Goal: Transaction & Acquisition: Purchase product/service

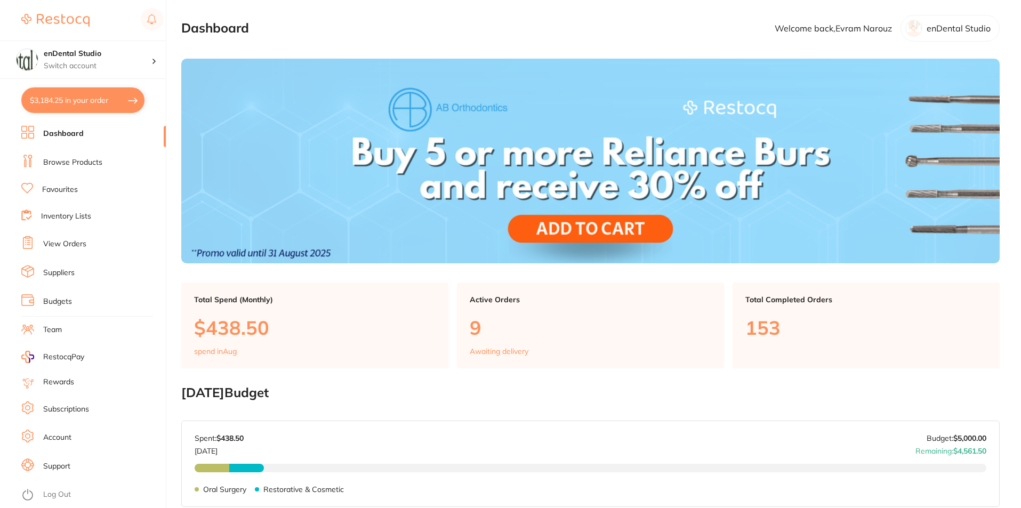
click at [79, 89] on button "$3,184.25 in your order" at bounding box center [82, 100] width 123 height 26
checkbox input "true"
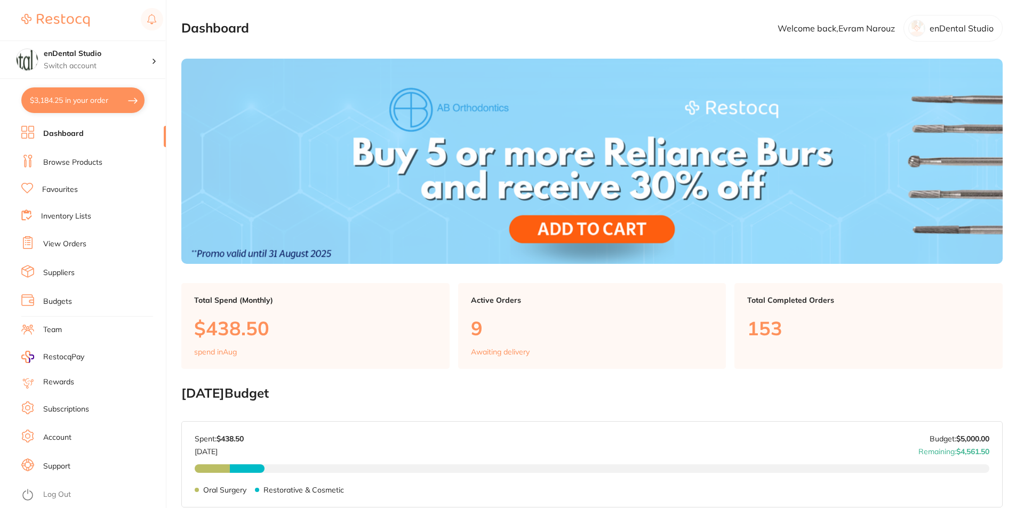
checkbox input "true"
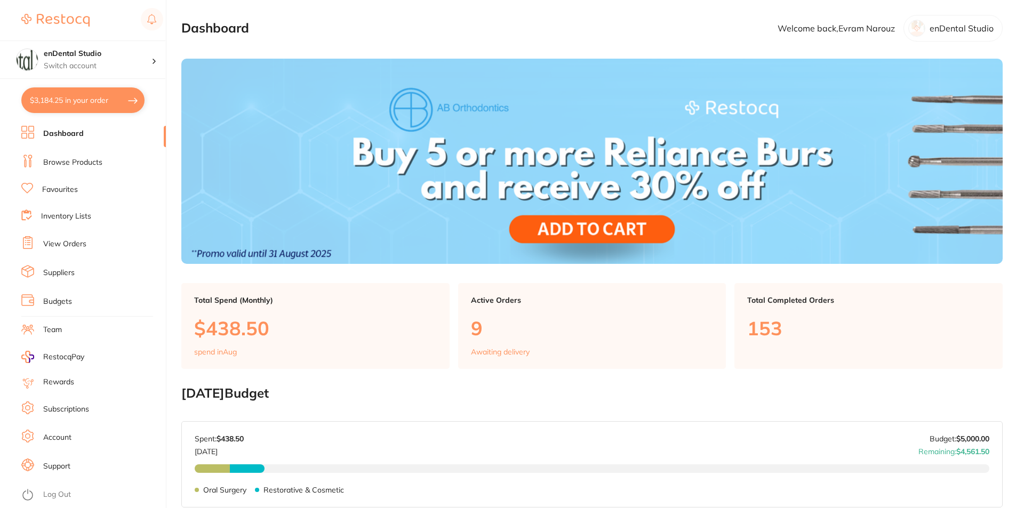
checkbox input "true"
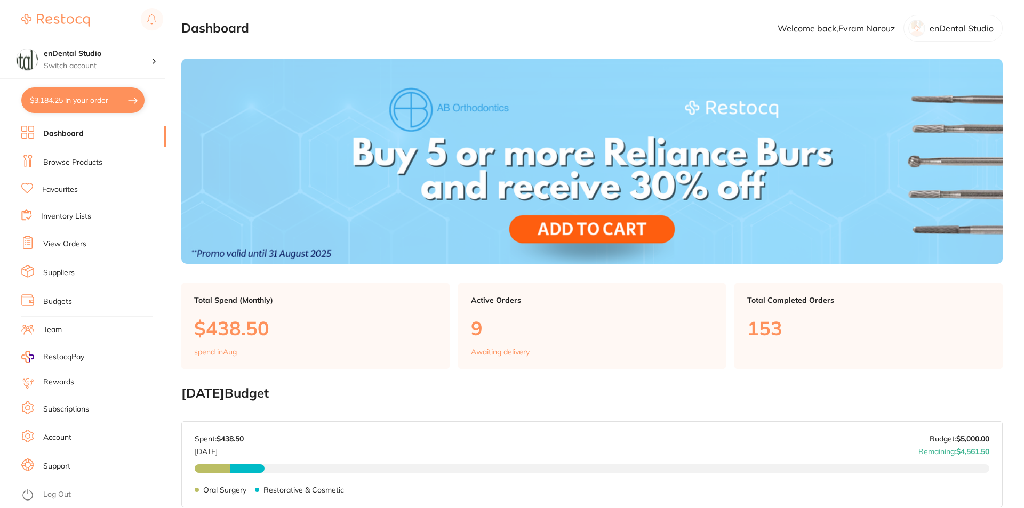
checkbox input "true"
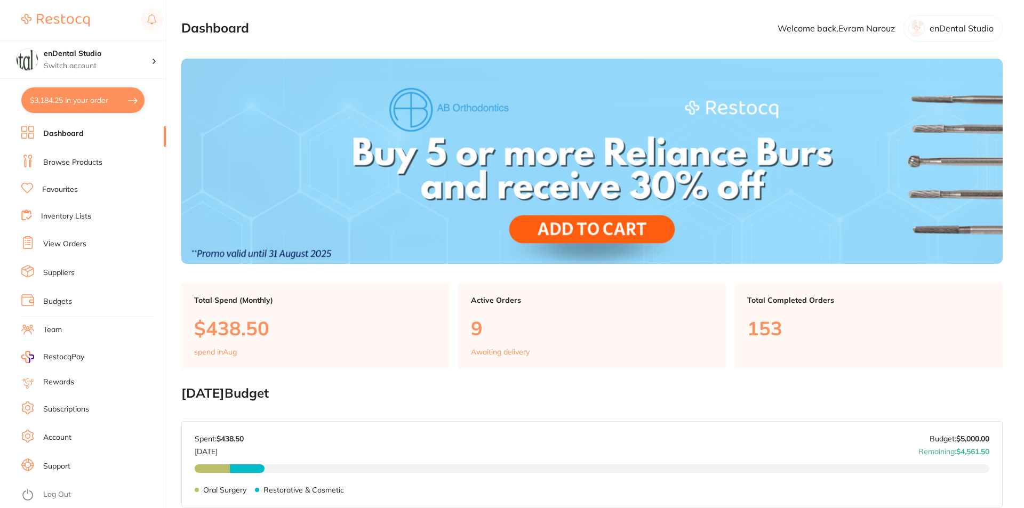
checkbox input "true"
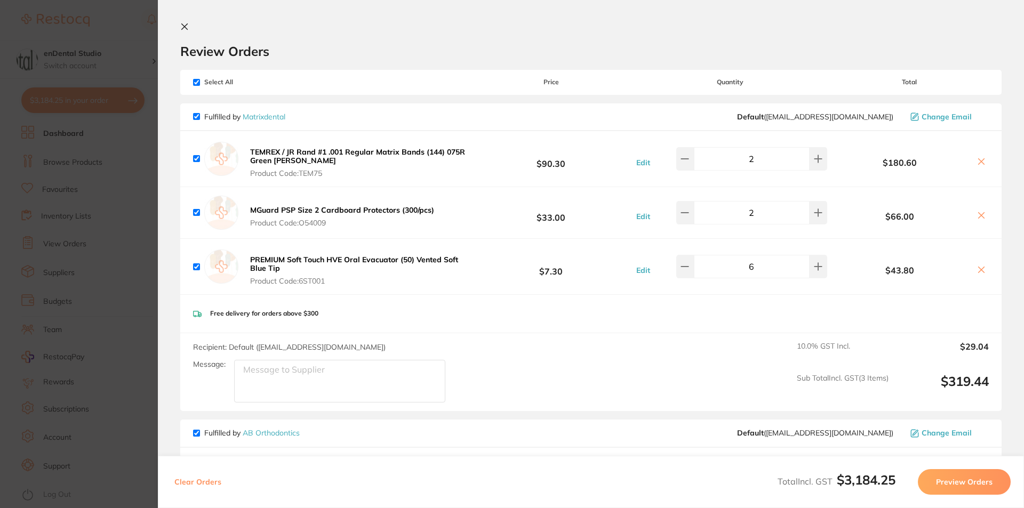
click at [979, 272] on icon at bounding box center [981, 270] width 9 height 9
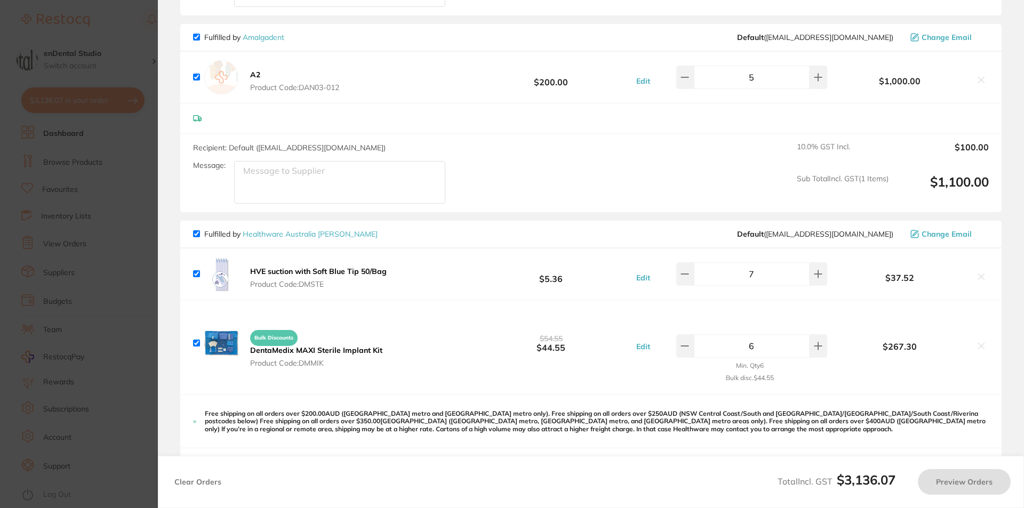
checkbox input "true"
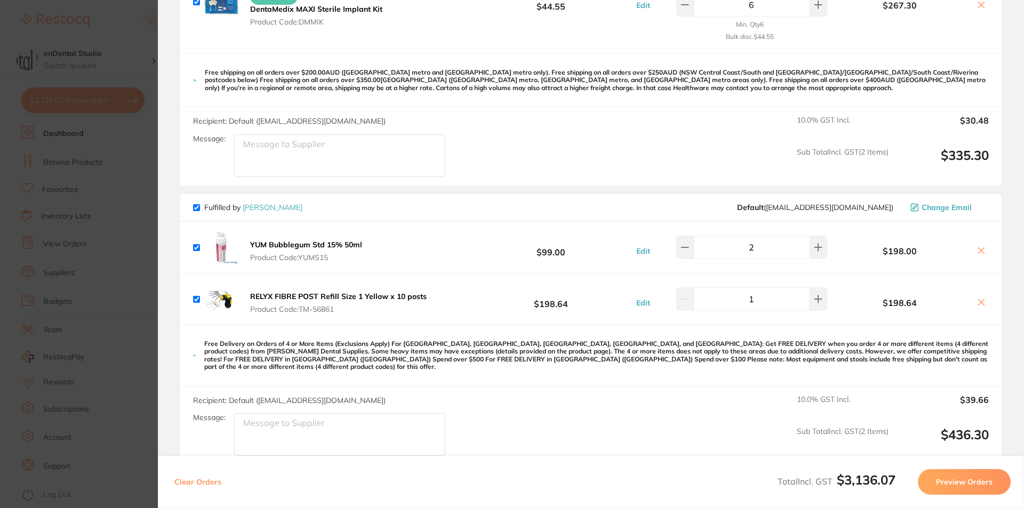
scroll to position [960, 0]
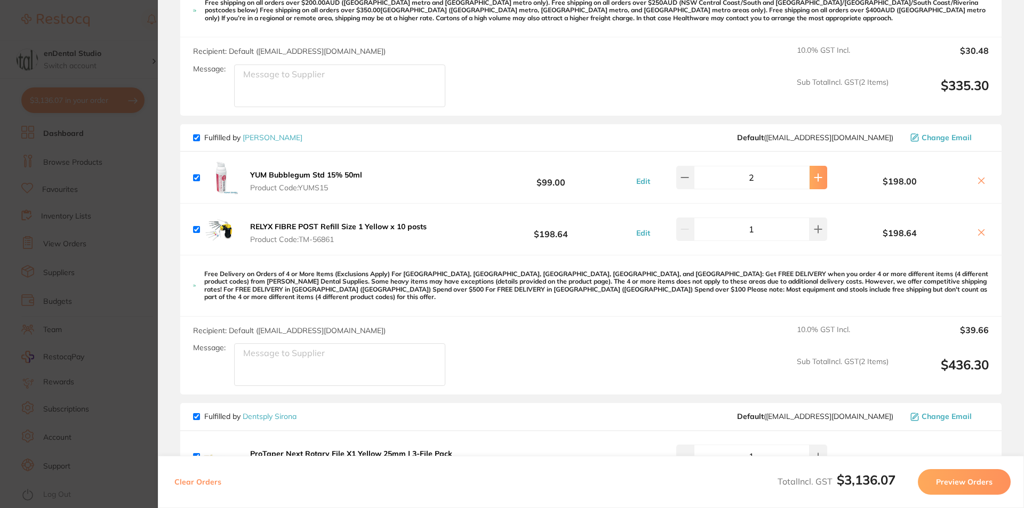
click at [814, 189] on button at bounding box center [819, 177] width 18 height 23
type input "3"
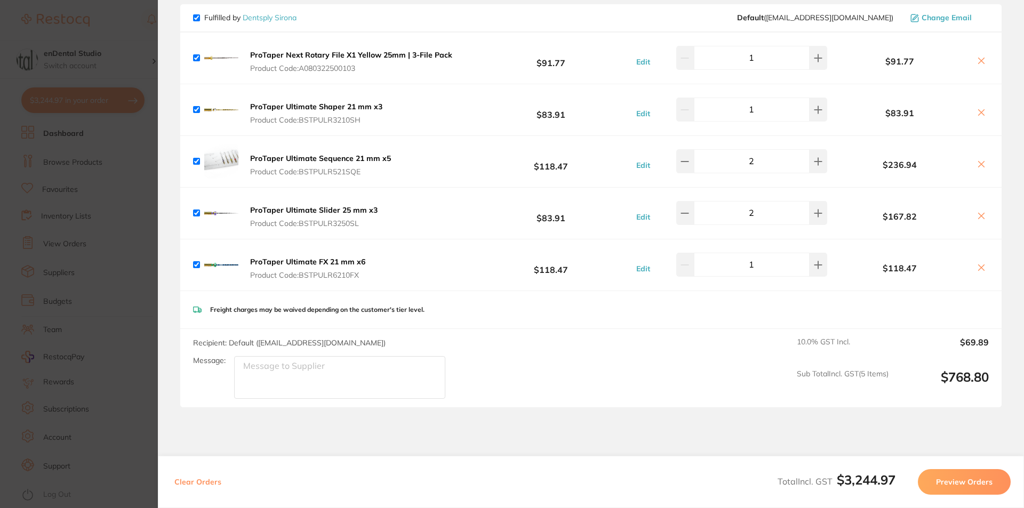
scroll to position [1433, 0]
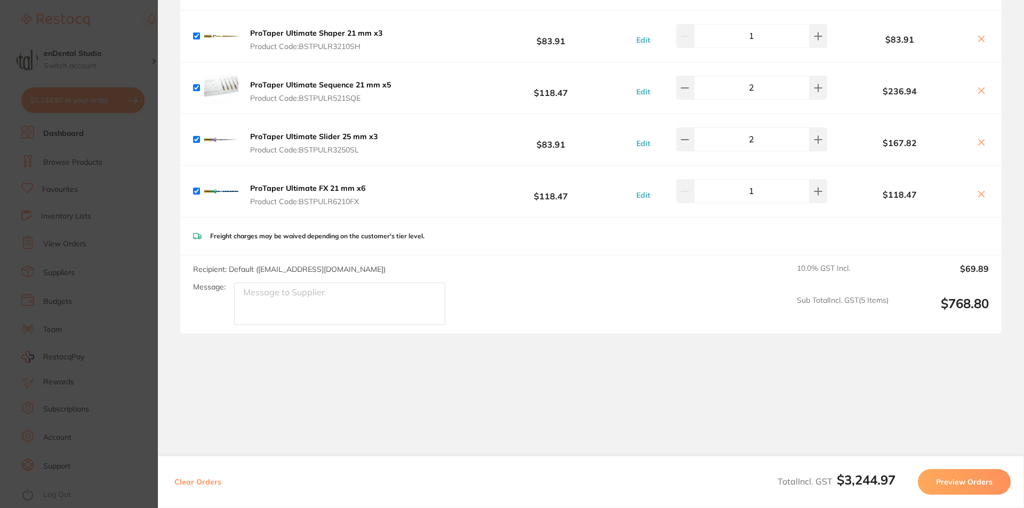
click at [170, 318] on section "Review Orders Your orders are being processed and we will notify you once we ha…" at bounding box center [591, 254] width 866 height 508
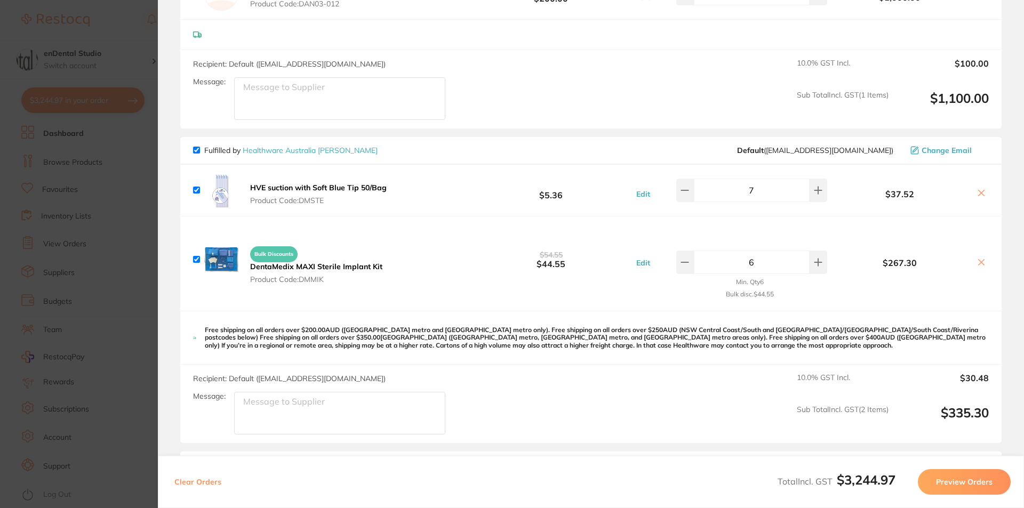
scroll to position [0, 0]
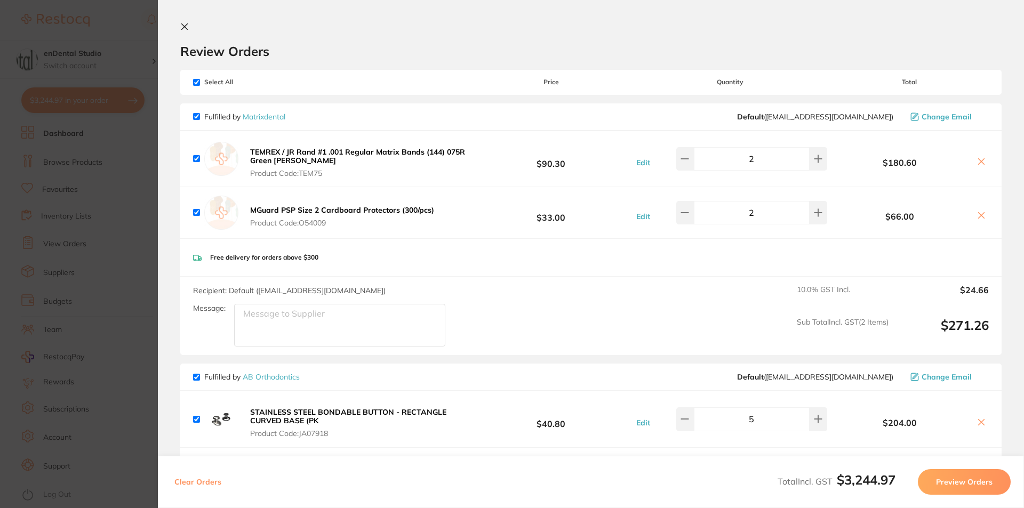
click at [179, 20] on section "Review Orders Your orders are being processed and we will notify you once we ha…" at bounding box center [591, 254] width 866 height 508
click at [185, 29] on icon at bounding box center [184, 26] width 9 height 9
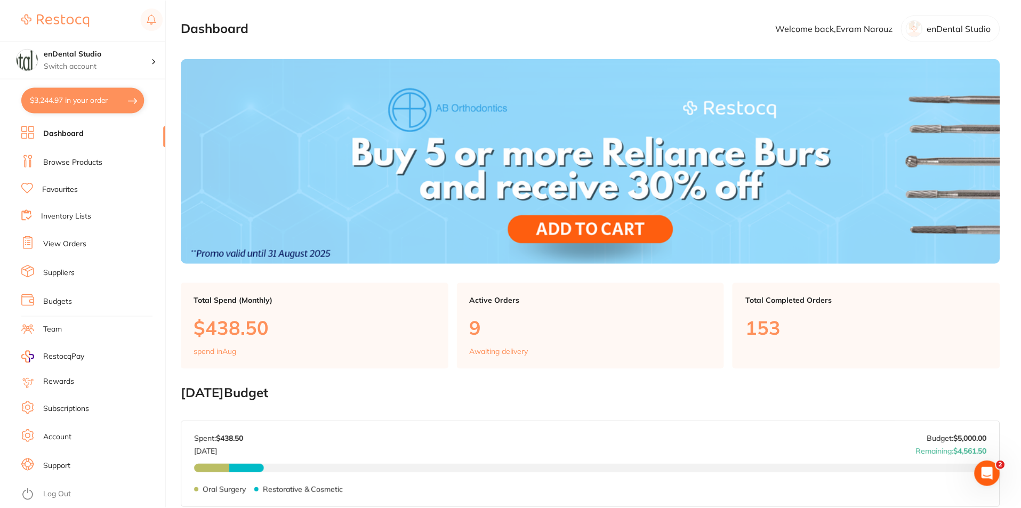
scroll to position [6, 0]
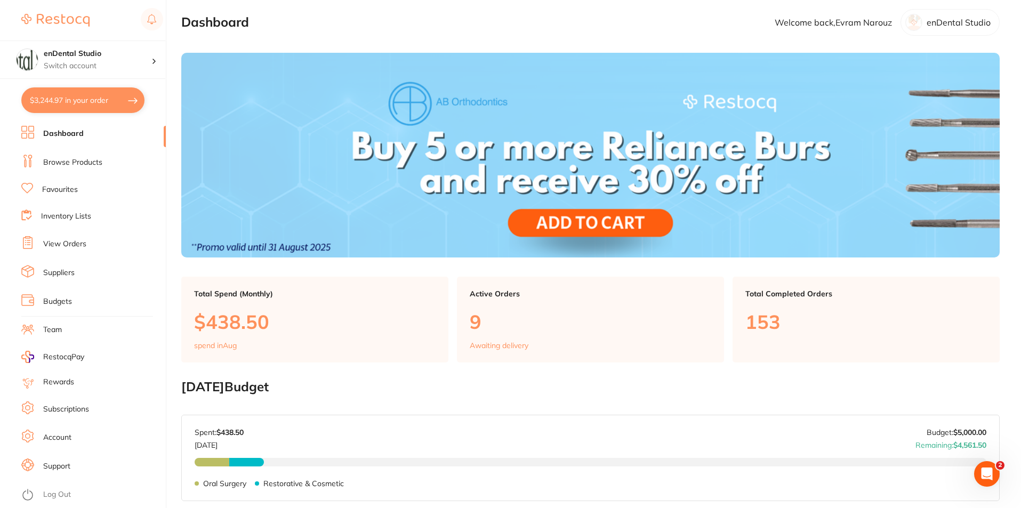
click at [91, 98] on button "$3,244.97 in your order" at bounding box center [82, 100] width 123 height 26
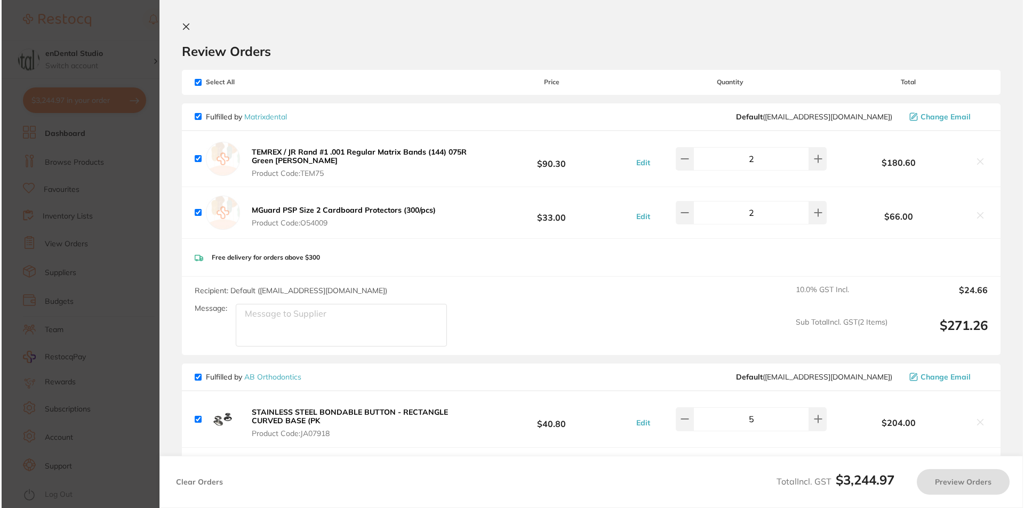
scroll to position [0, 0]
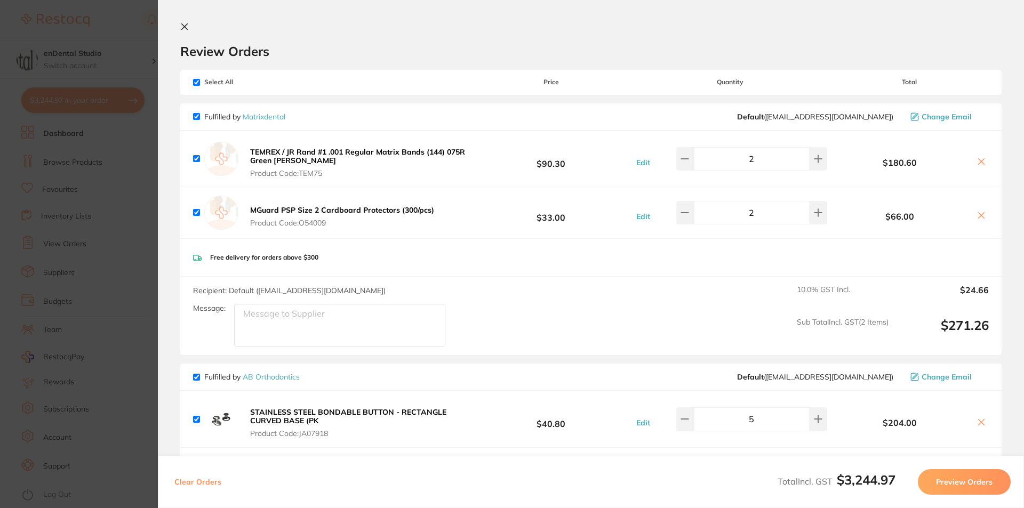
click at [187, 29] on icon at bounding box center [185, 27] width 6 height 6
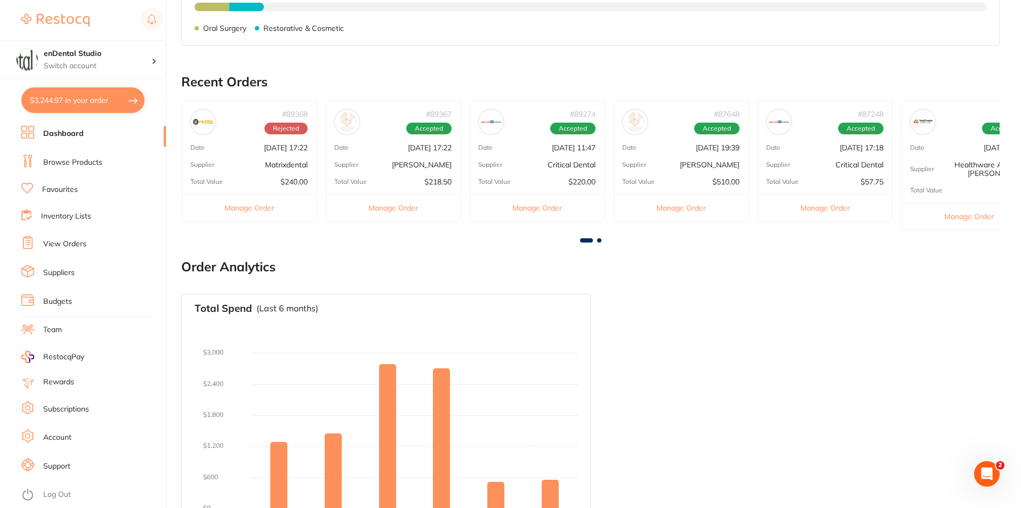
scroll to position [497, 0]
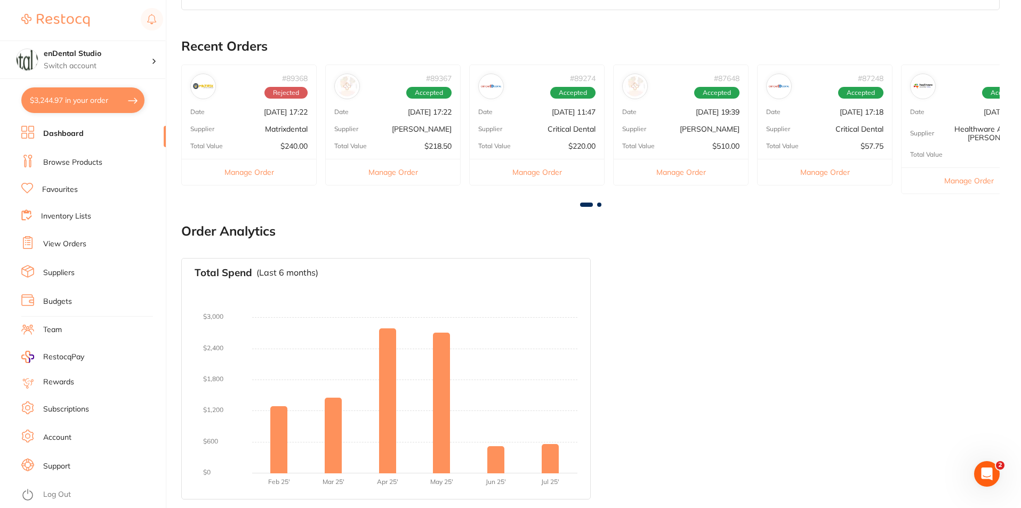
click at [132, 107] on button "$3,244.97 in your order" at bounding box center [82, 100] width 123 height 26
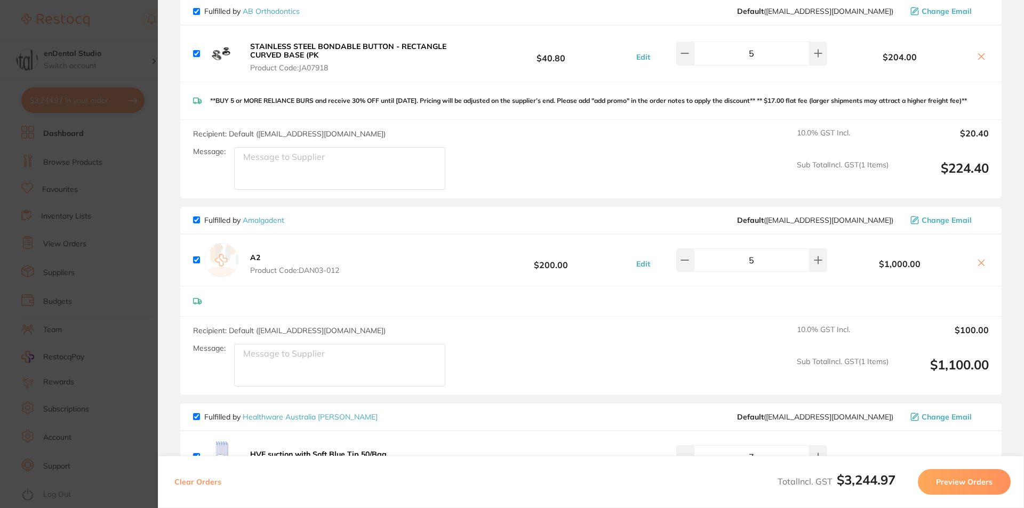
scroll to position [0, 0]
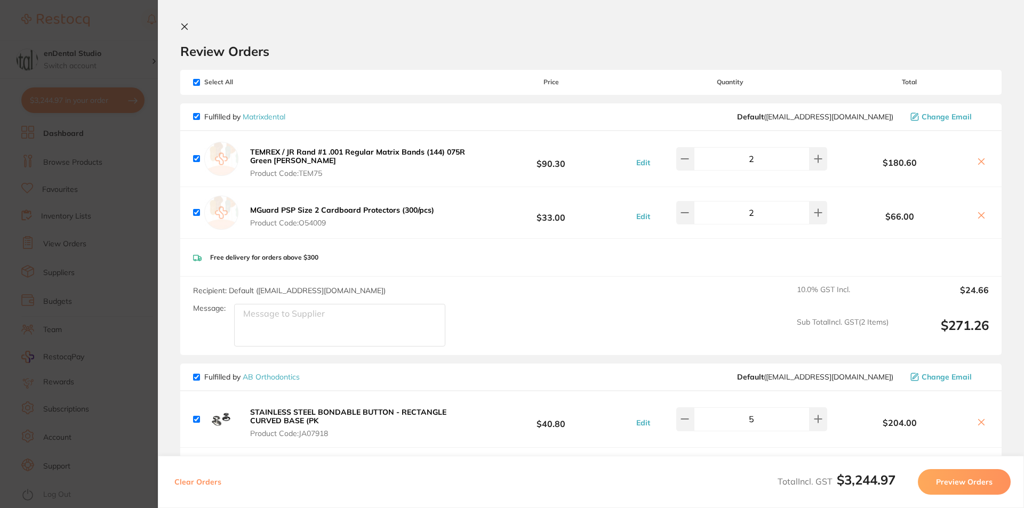
click at [185, 24] on icon at bounding box center [184, 26] width 9 height 9
